Goal: Check status: Check status

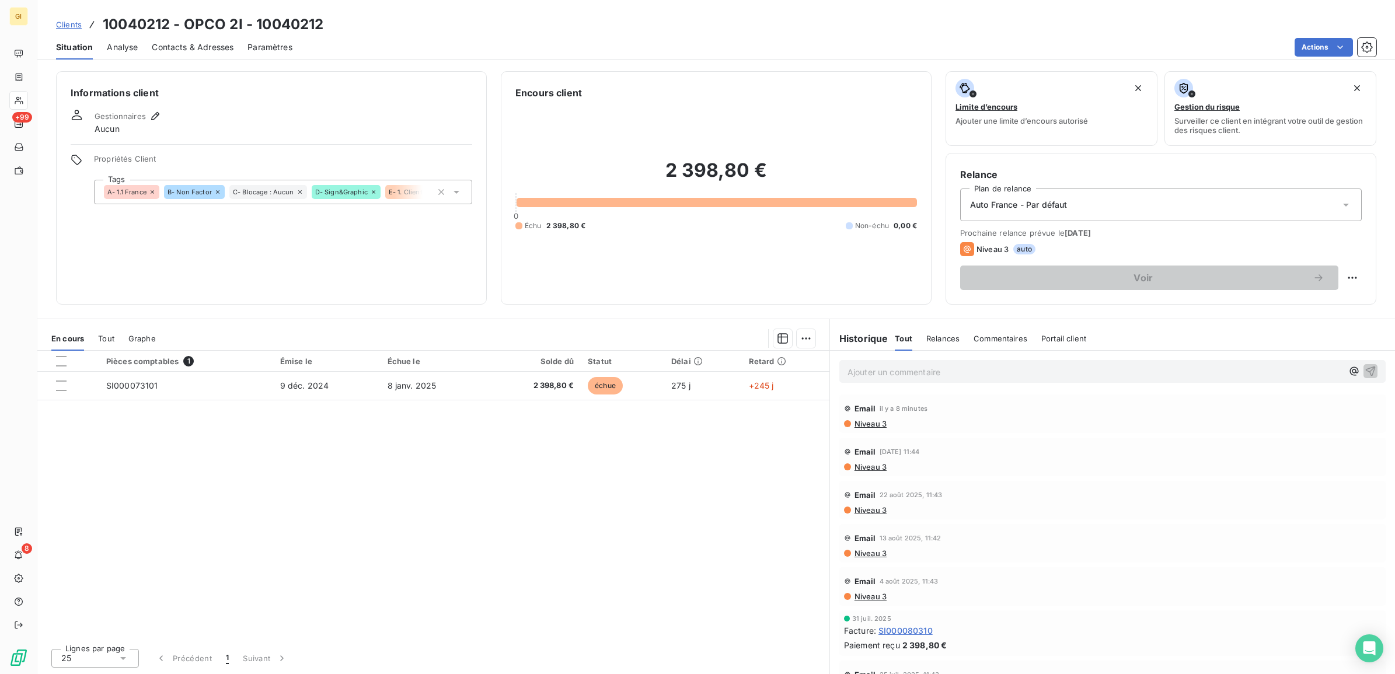
click at [68, 23] on span "Clients" at bounding box center [69, 24] width 26 height 9
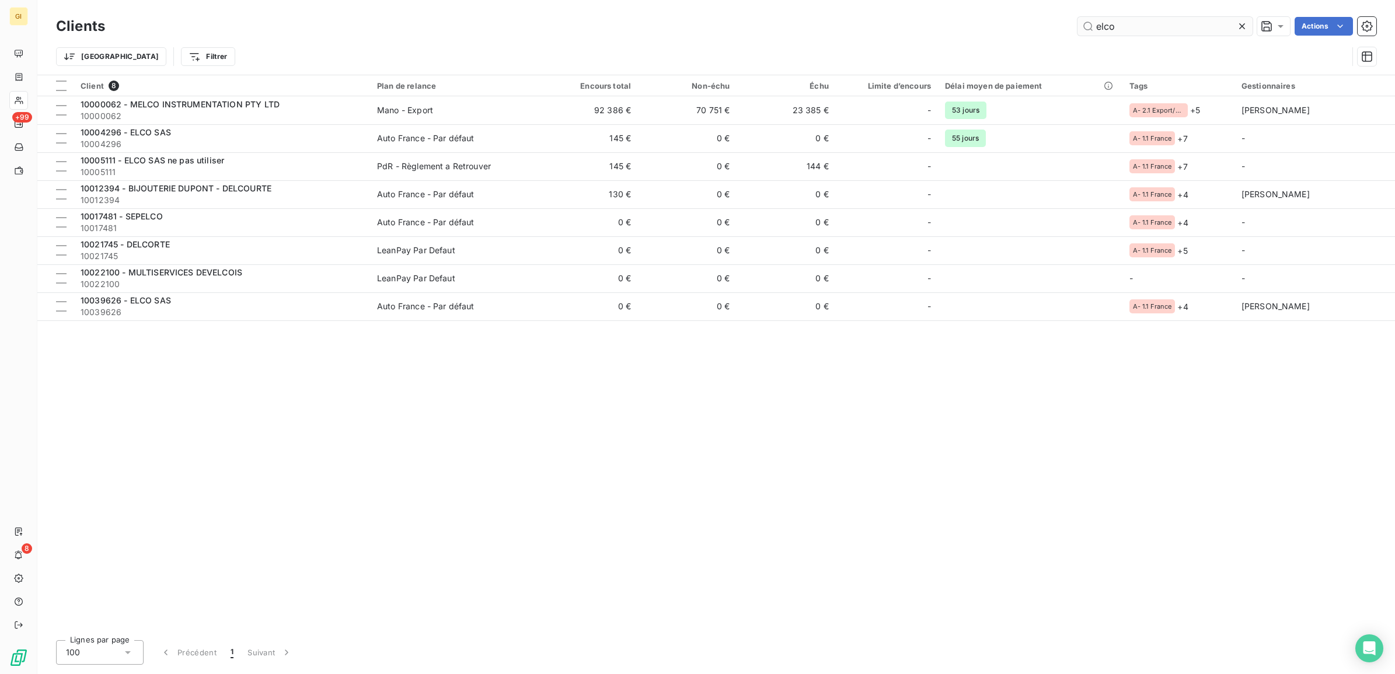
drag, startPoint x: 1157, startPoint y: 19, endPoint x: 1148, endPoint y: 21, distance: 8.5
click at [1154, 19] on input "elco" at bounding box center [1165, 26] width 175 height 19
drag, startPoint x: 1127, startPoint y: 22, endPoint x: 1046, endPoint y: 27, distance: 80.7
click at [1055, 27] on div "elco Actions" at bounding box center [748, 26] width 1258 height 19
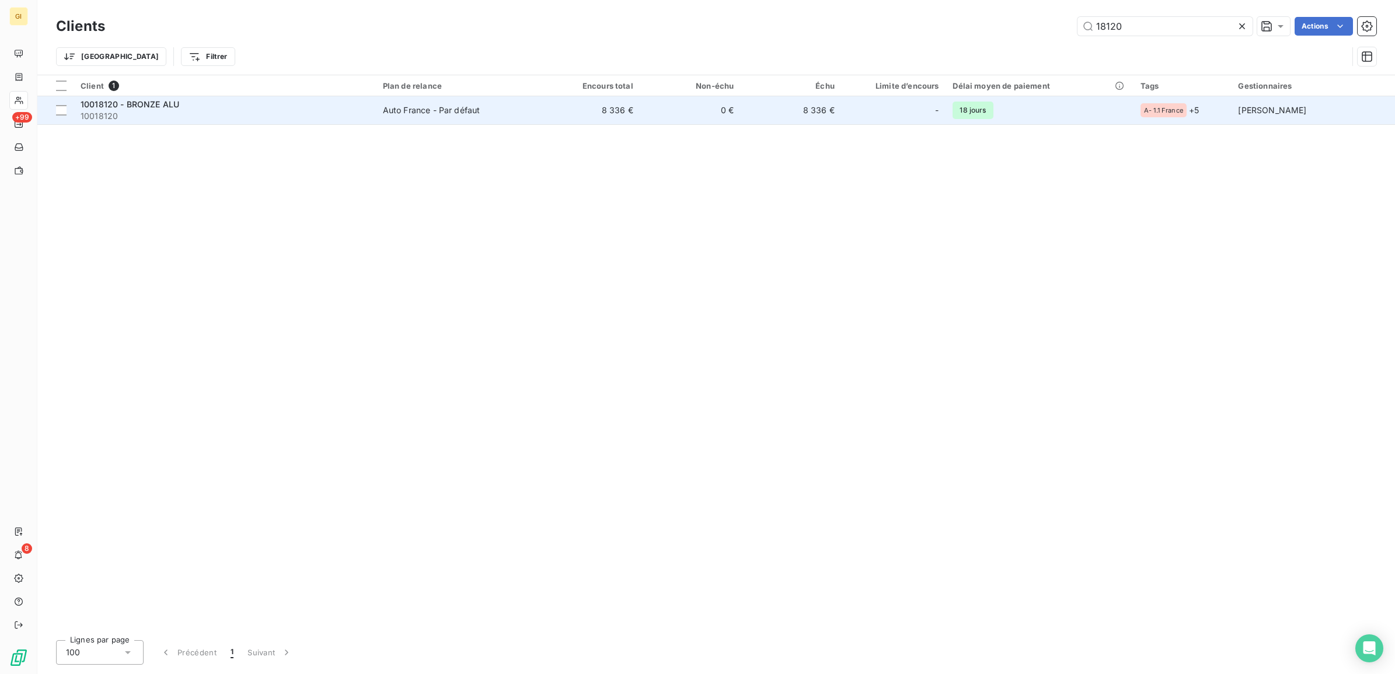
type input "18120"
click at [472, 103] on td "Auto France - Par défaut" at bounding box center [457, 110] width 163 height 28
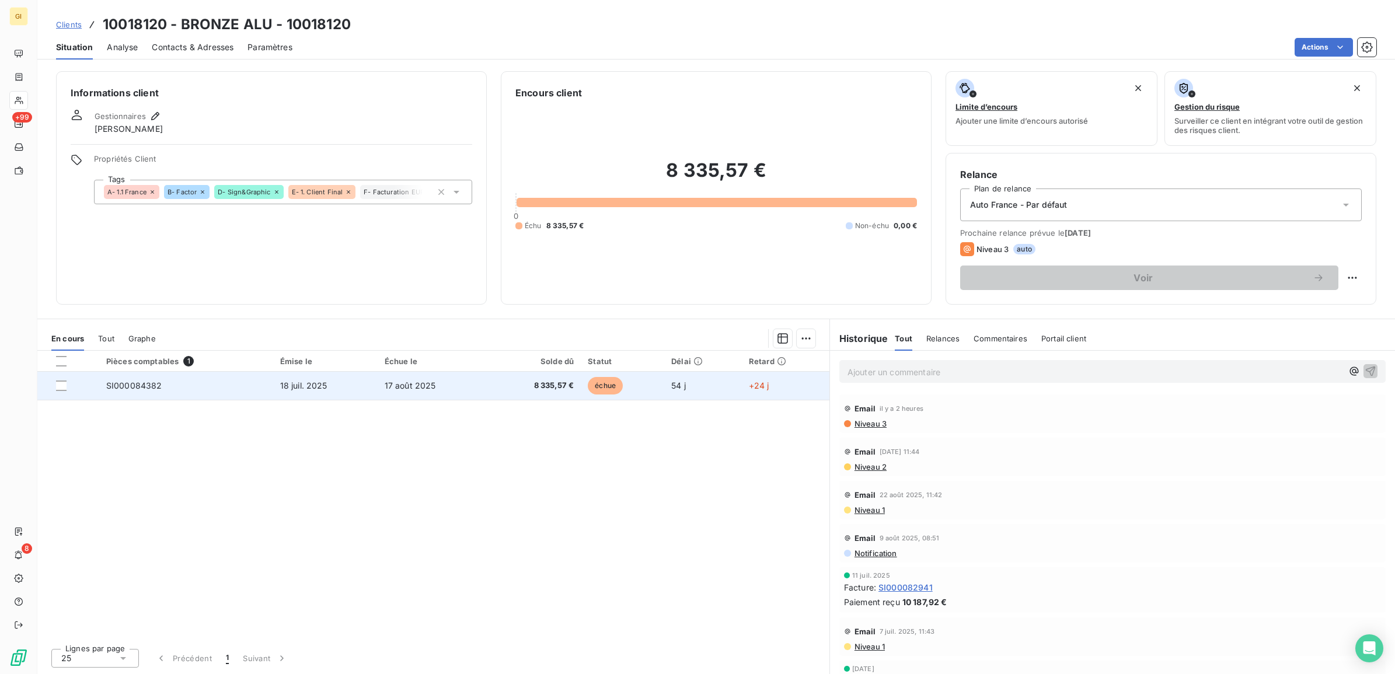
click at [239, 388] on td "SI000084382" at bounding box center [186, 386] width 174 height 28
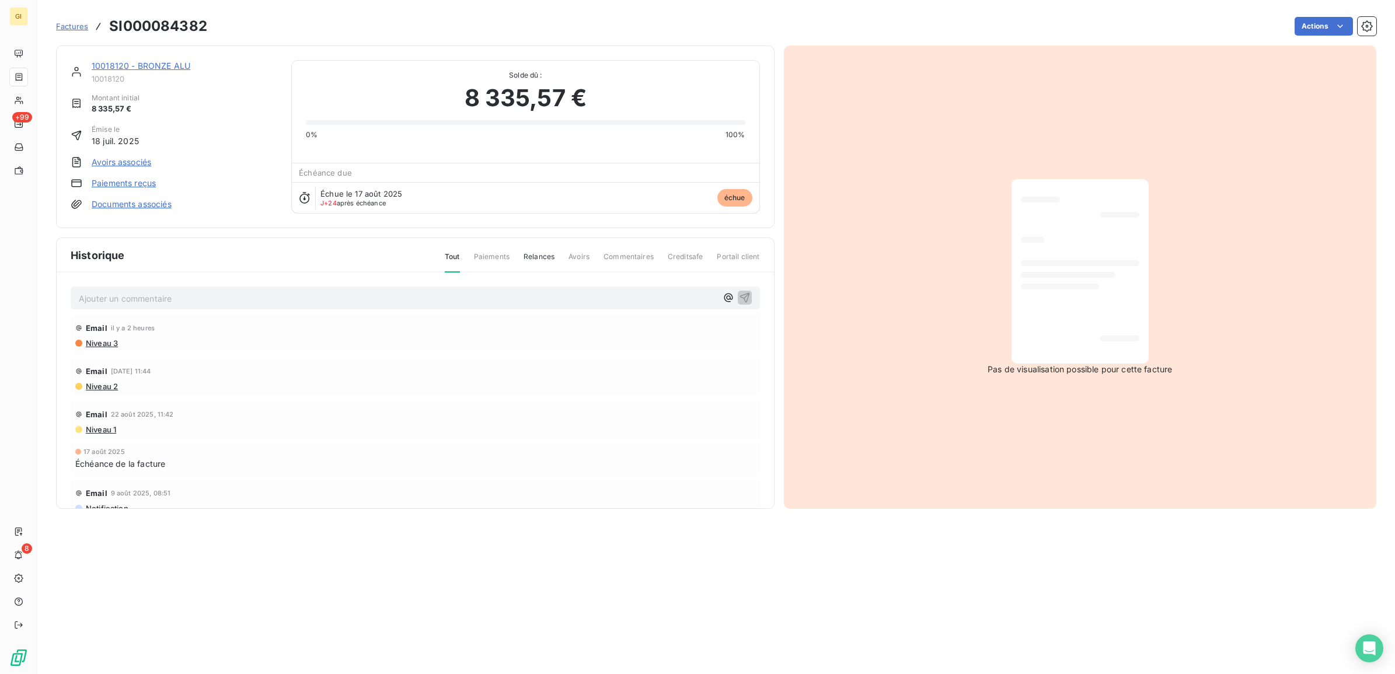
click at [220, 302] on p "Ajouter un commentaire ﻿" at bounding box center [398, 298] width 638 height 15
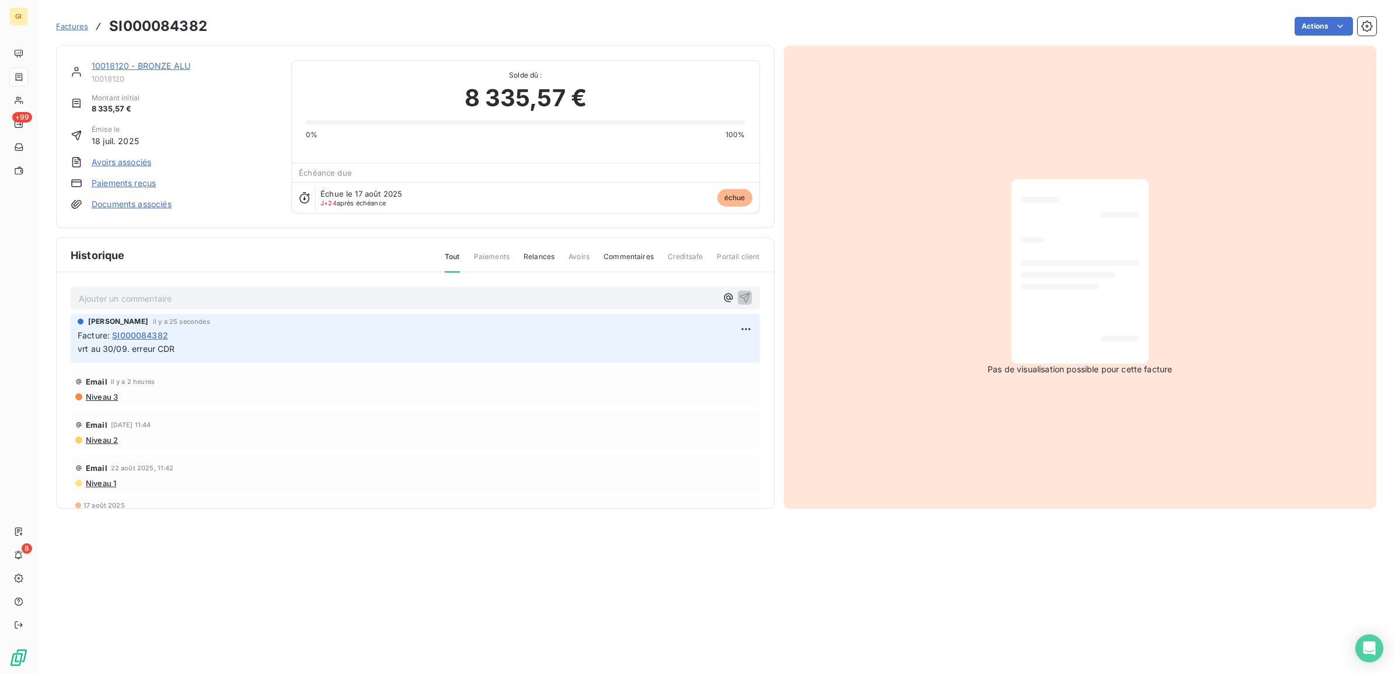
click at [61, 19] on div "Factures SI000084382" at bounding box center [131, 26] width 151 height 21
click at [71, 25] on span "Factures" at bounding box center [72, 26] width 32 height 9
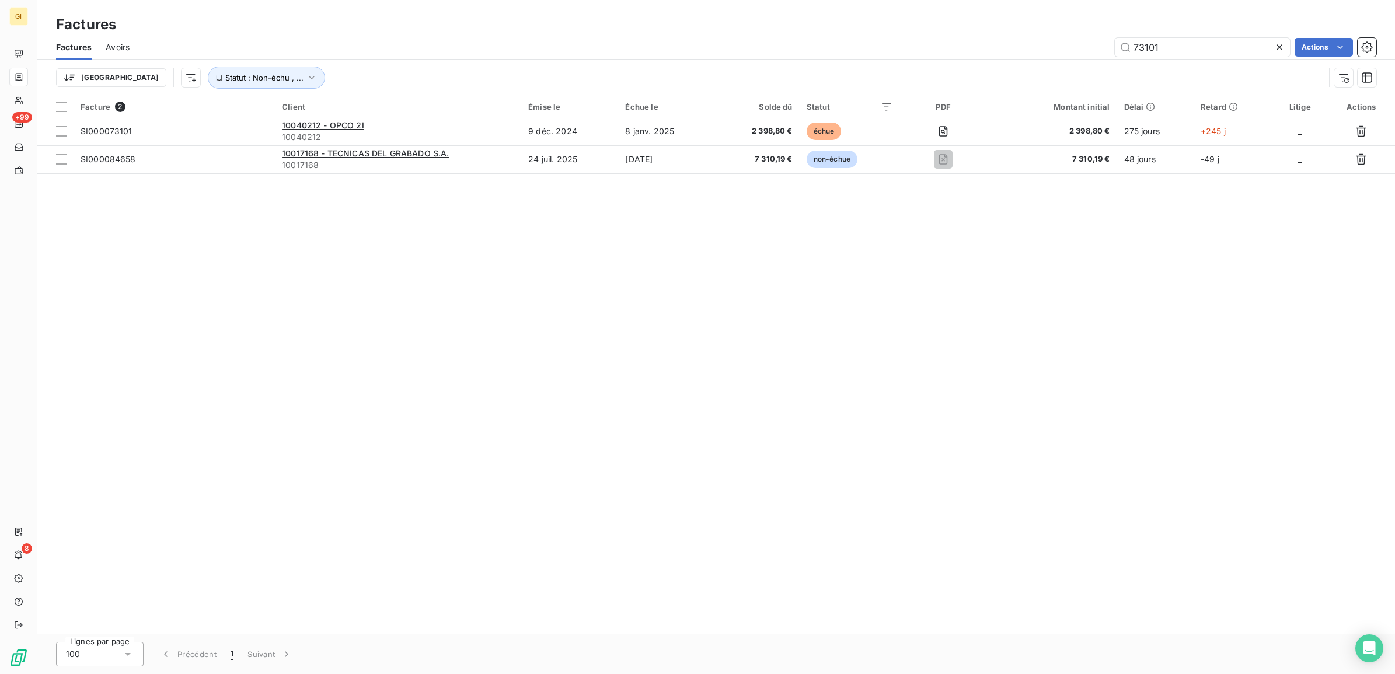
drag, startPoint x: 1169, startPoint y: 47, endPoint x: 935, endPoint y: 55, distance: 234.3
click at [929, 56] on div "73101 Actions" at bounding box center [760, 47] width 1233 height 19
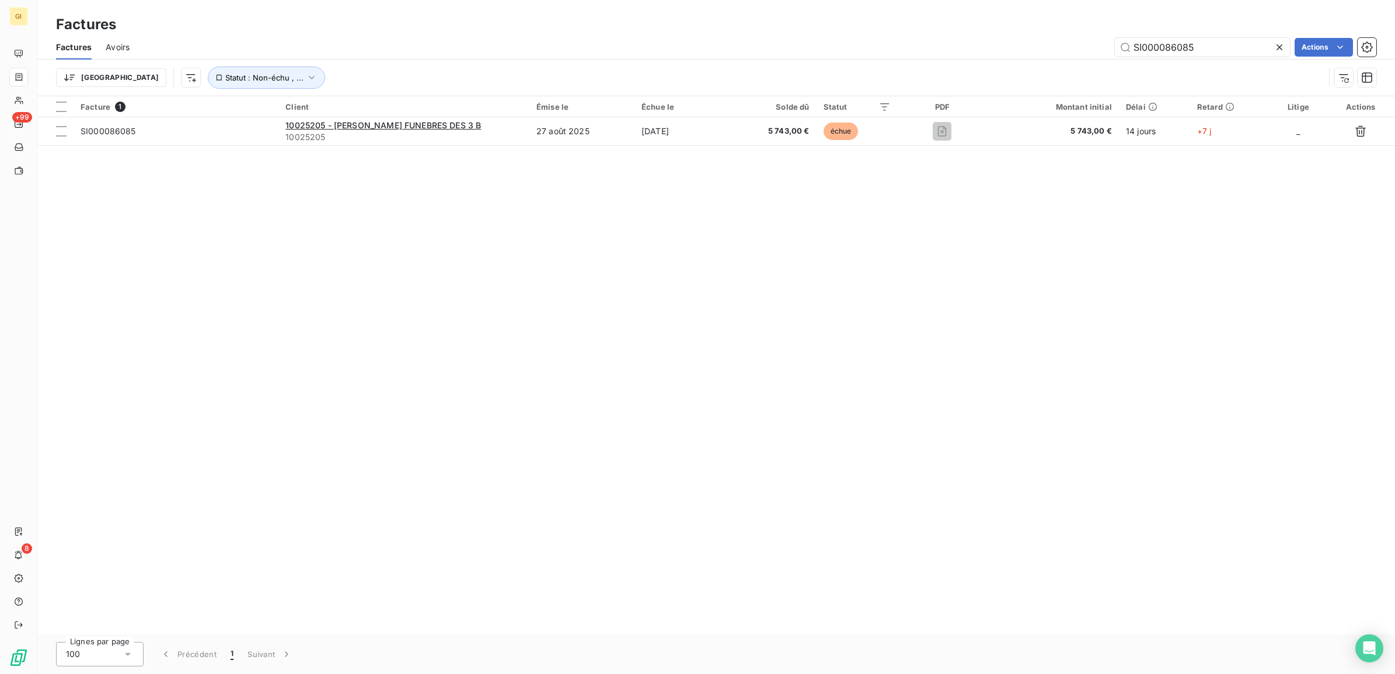
type input "SI000086085"
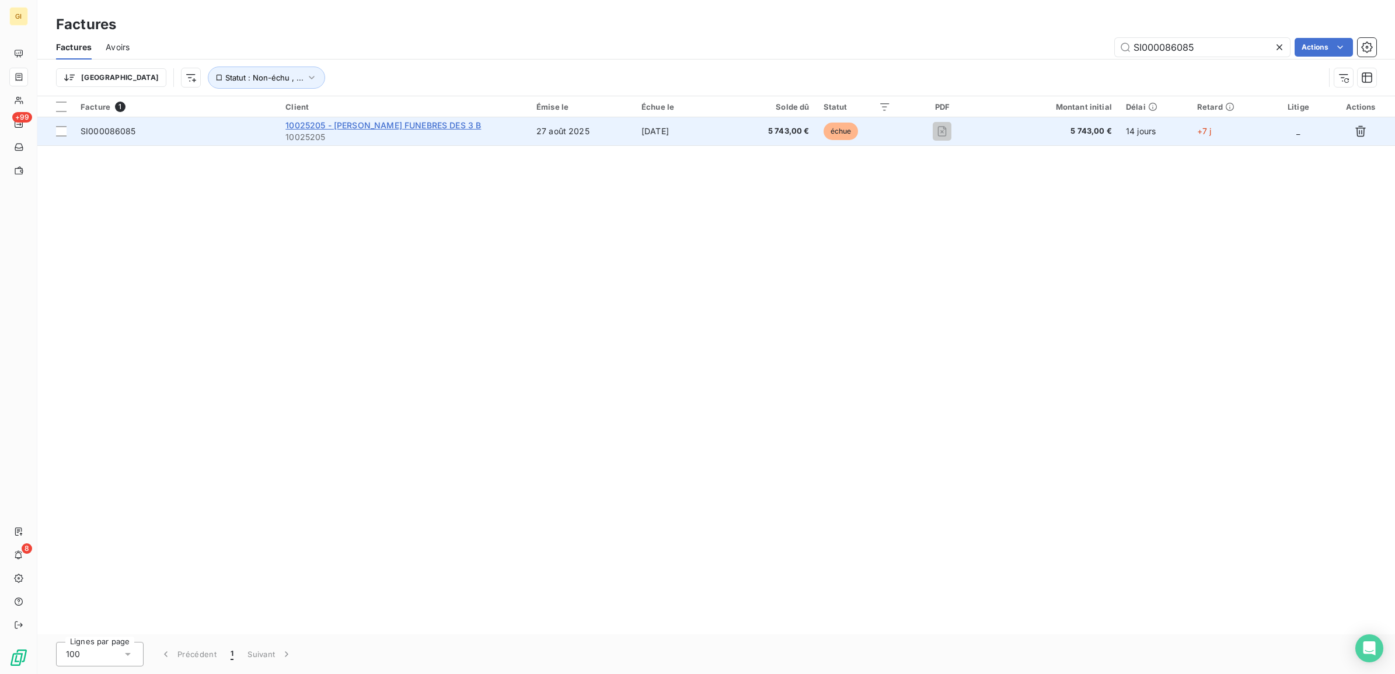
click at [422, 124] on span "10025205 - [PERSON_NAME] FUNEBRES DES 3 B" at bounding box center [384, 125] width 196 height 10
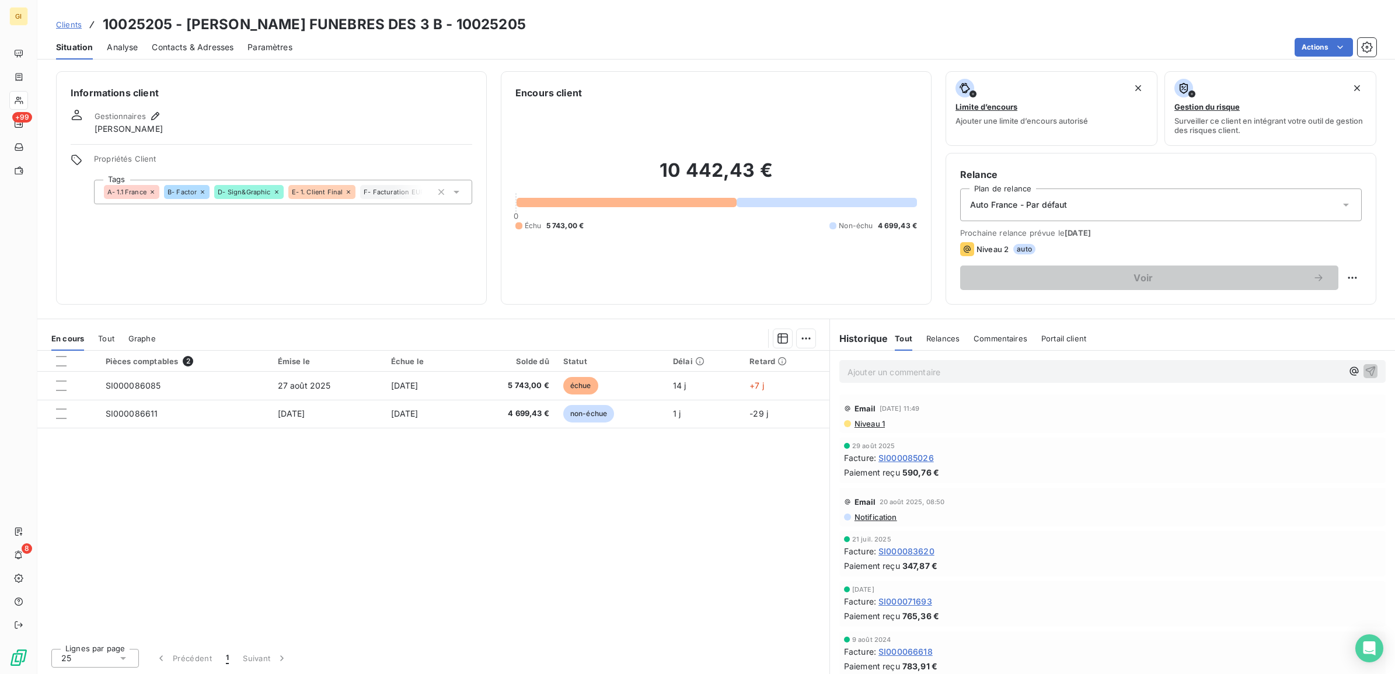
click at [401, 497] on div "Pièces comptables 2 Émise le Échue le Solde dû Statut Délai Retard SI000086085 …" at bounding box center [433, 495] width 792 height 288
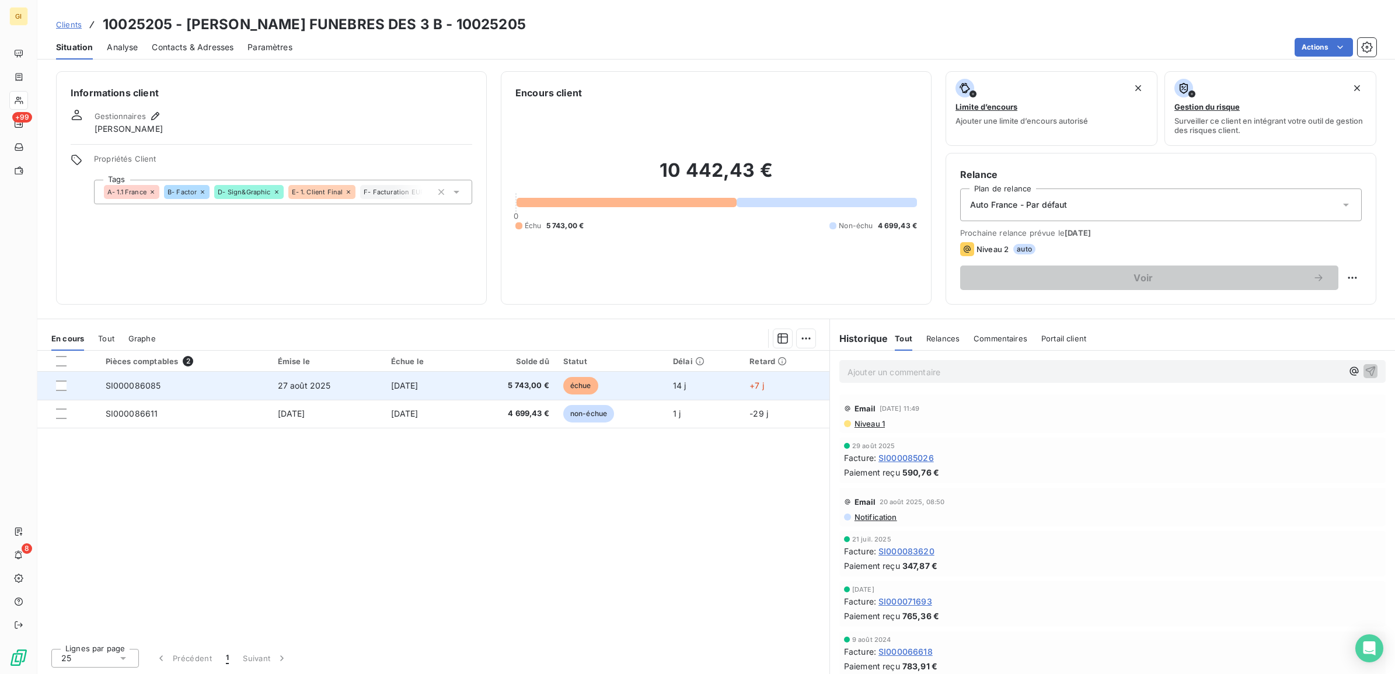
click at [384, 380] on td "[DATE]" at bounding box center [423, 386] width 79 height 28
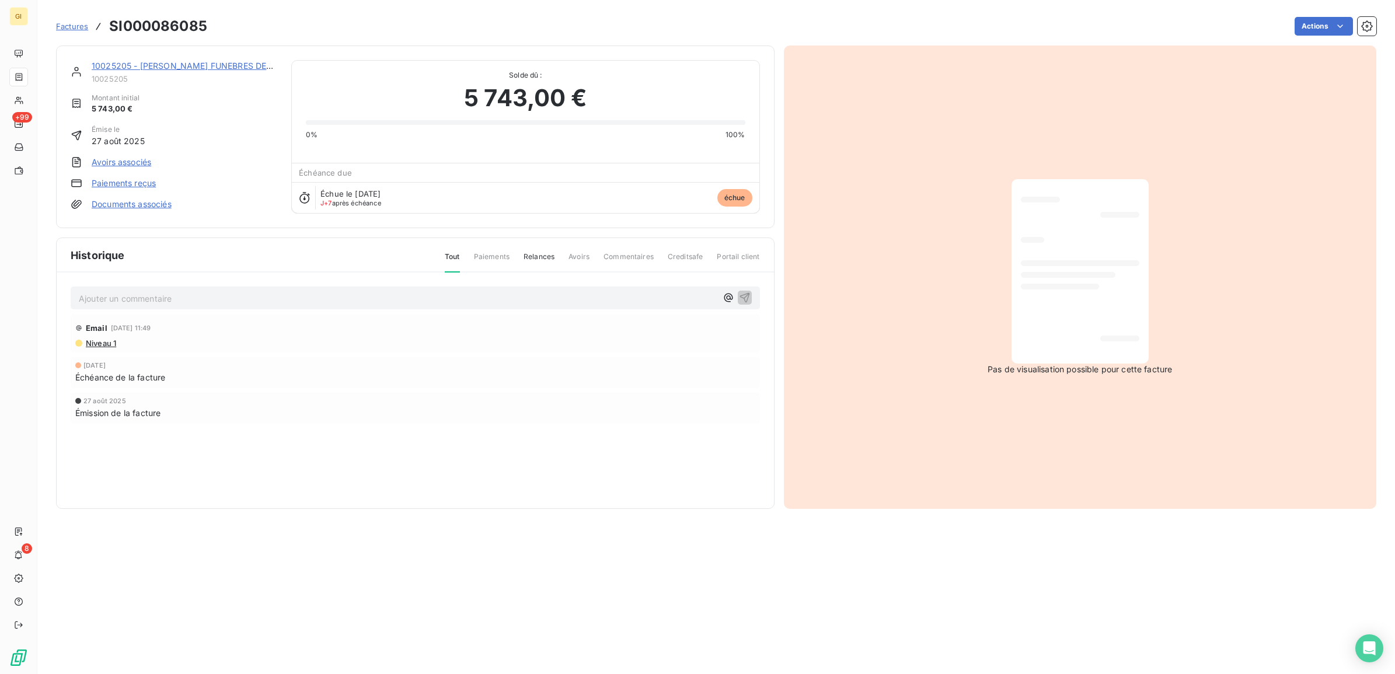
click at [374, 304] on p "Ajouter un commentaire ﻿" at bounding box center [398, 298] width 638 height 15
